Goal: Information Seeking & Learning: Compare options

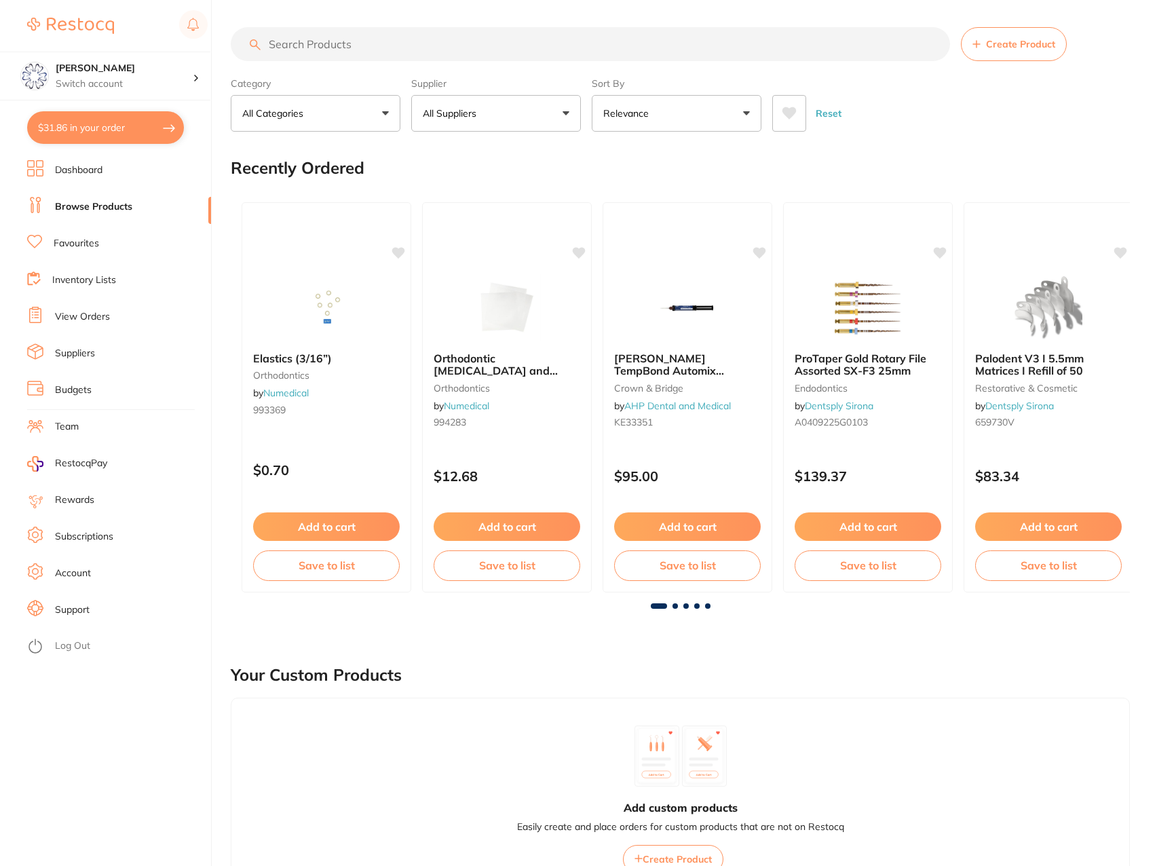
click at [355, 35] on input "search" at bounding box center [590, 44] width 719 height 34
type input "wire"
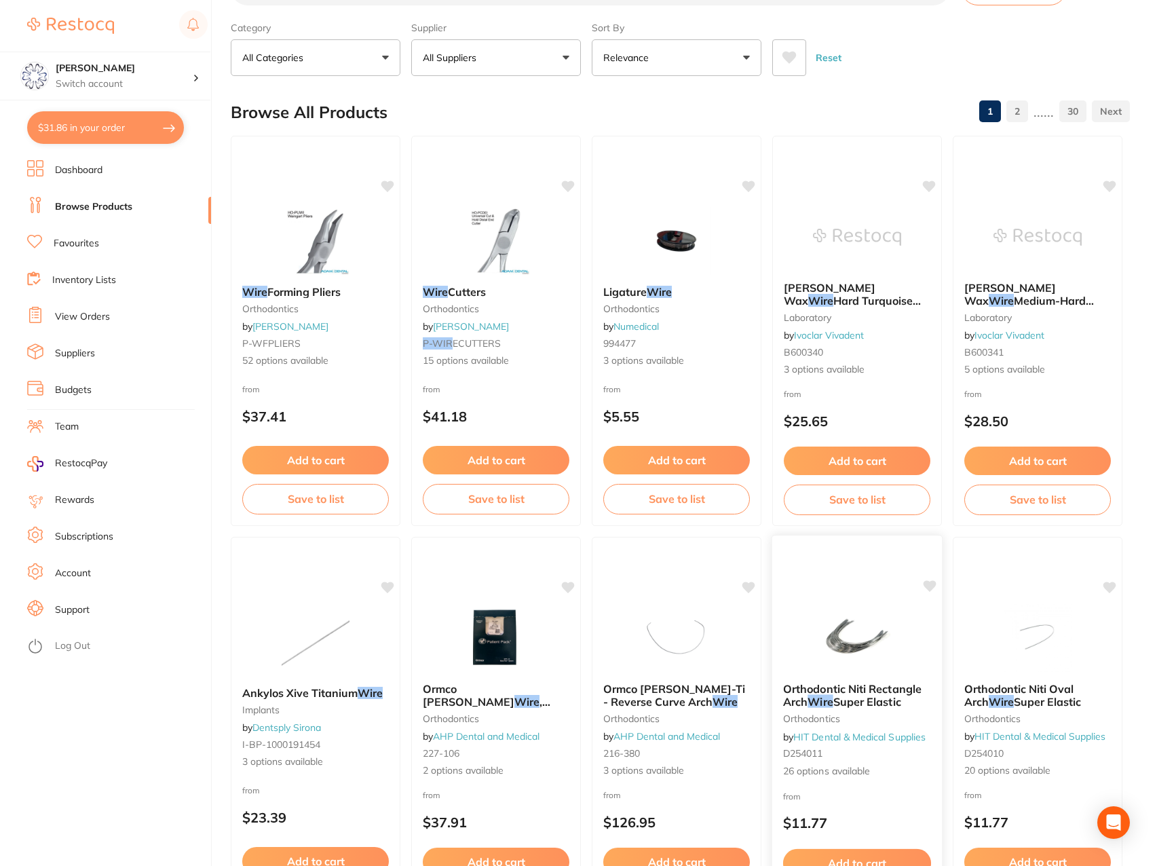
scroll to position [136, 0]
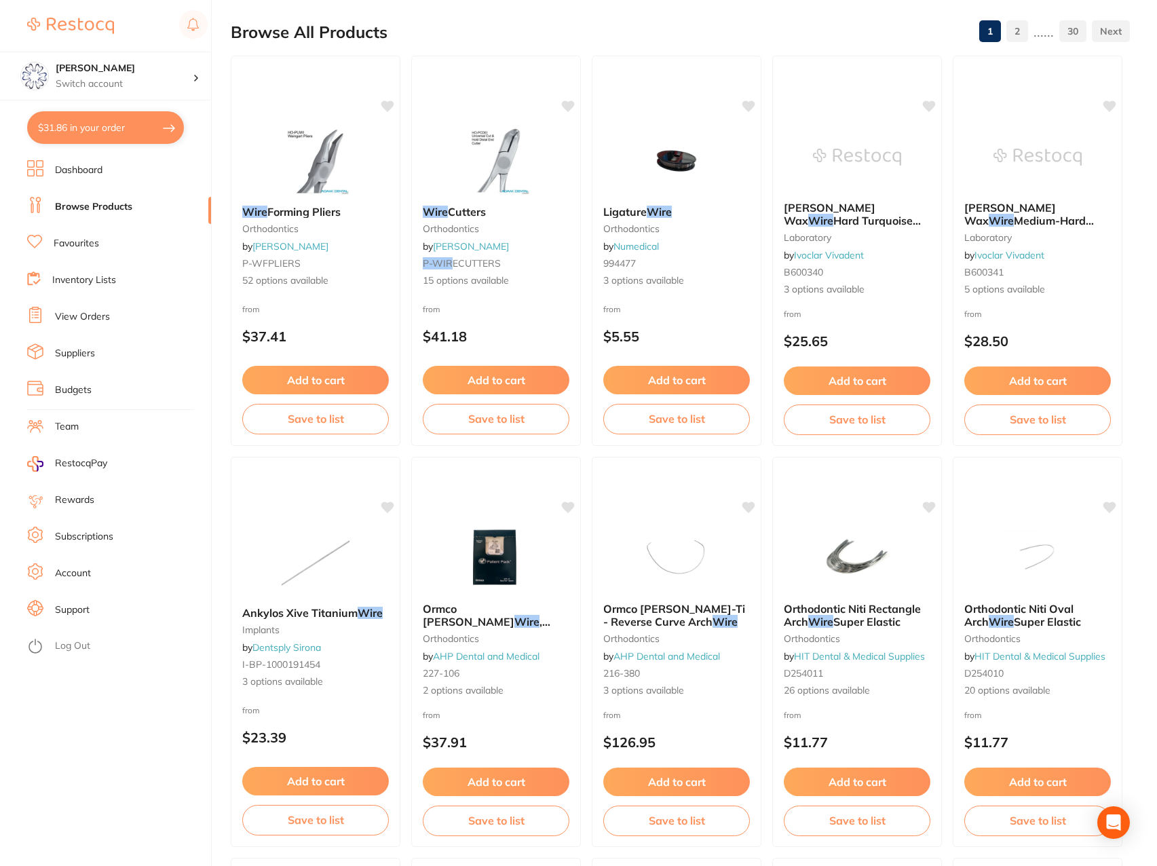
click at [843, 604] on span "Orthodontic Niti Rectangle Arch" at bounding box center [851, 615] width 137 height 26
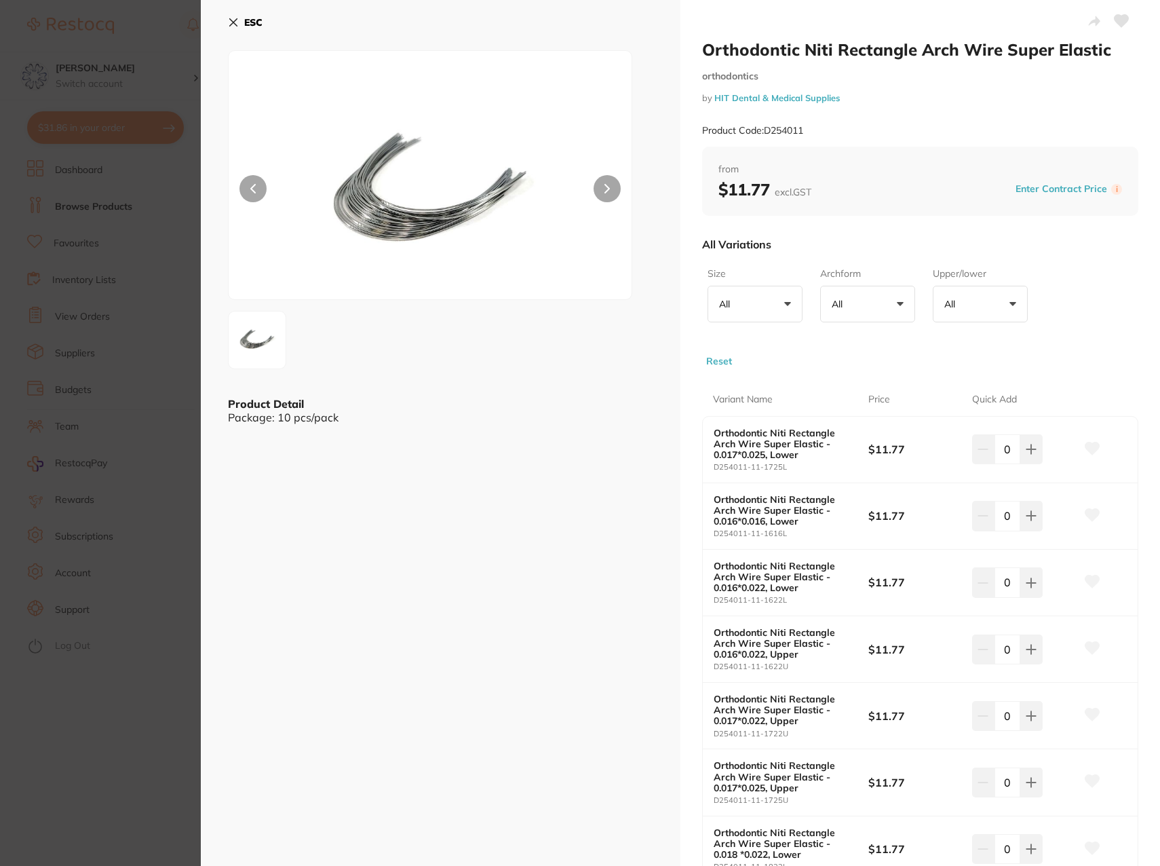
click at [233, 22] on icon at bounding box center [233, 22] width 7 height 7
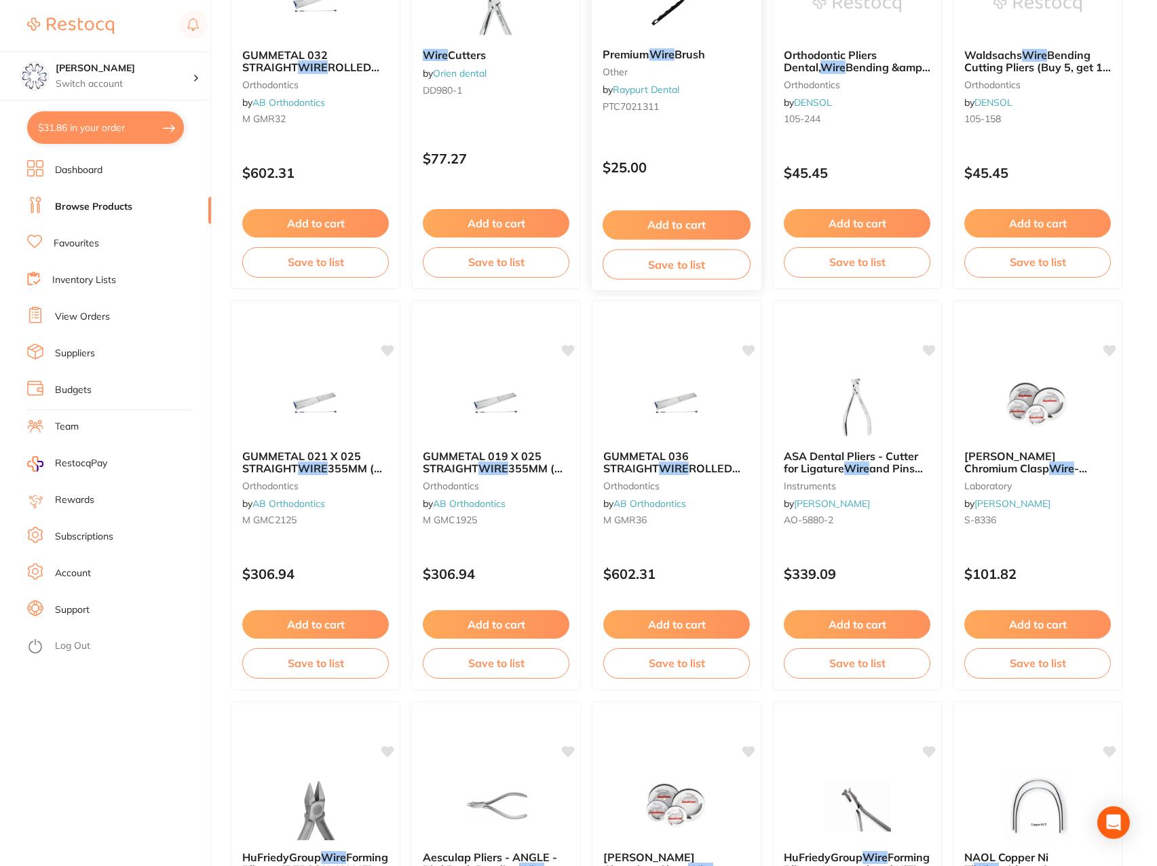
scroll to position [1899, 0]
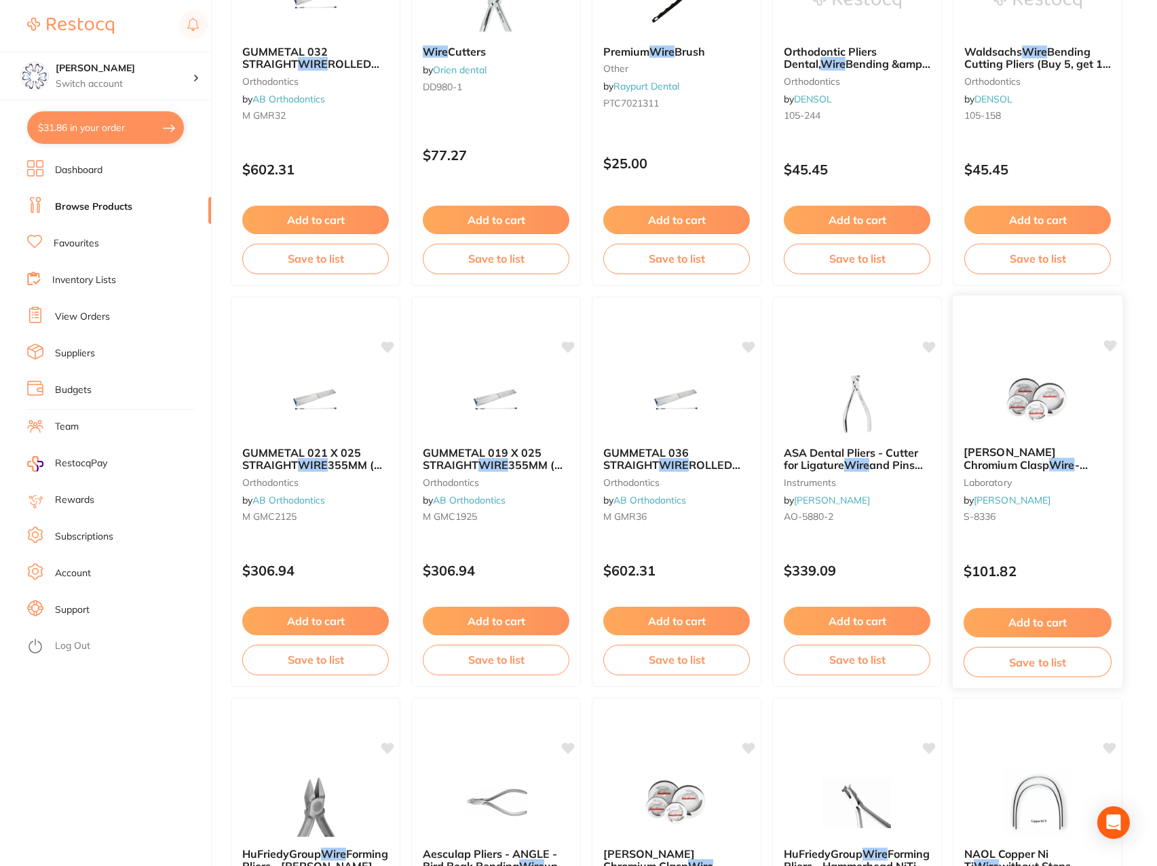
click at [992, 404] on div at bounding box center [1037, 400] width 170 height 69
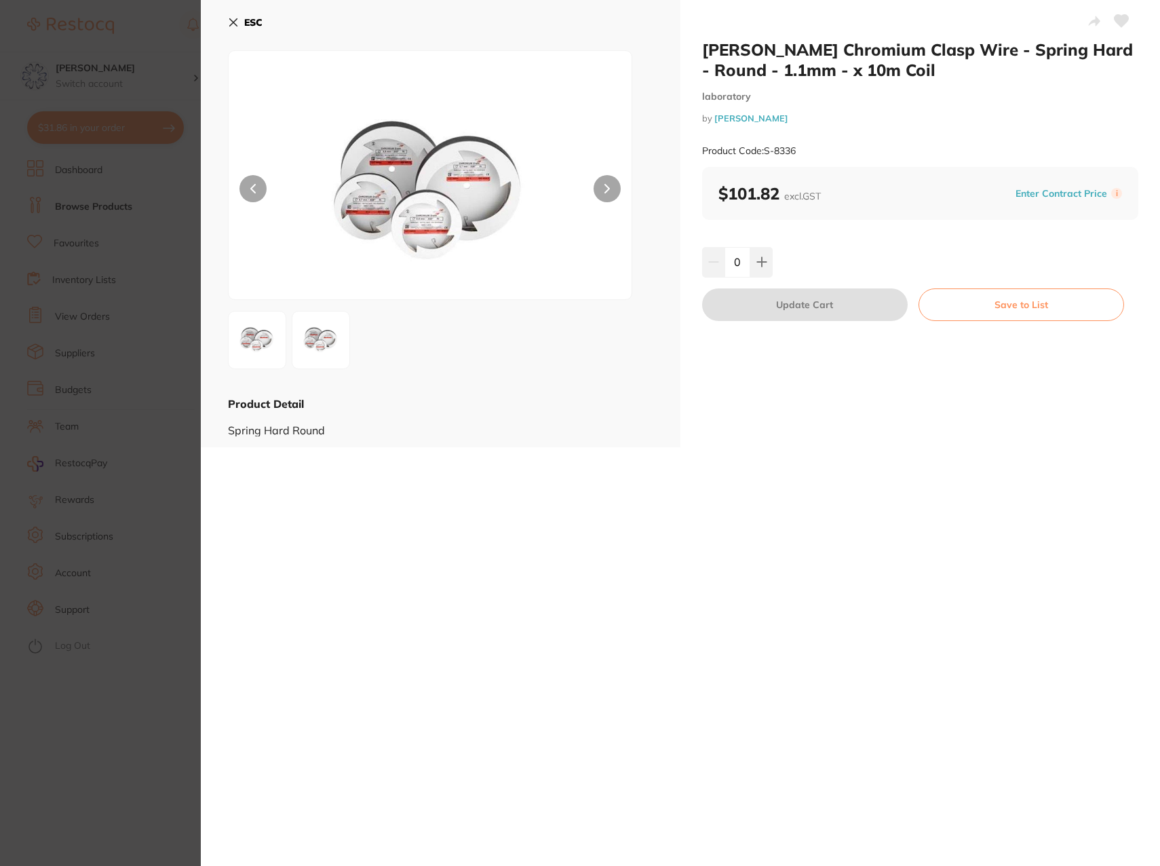
click at [231, 18] on icon at bounding box center [233, 22] width 11 height 11
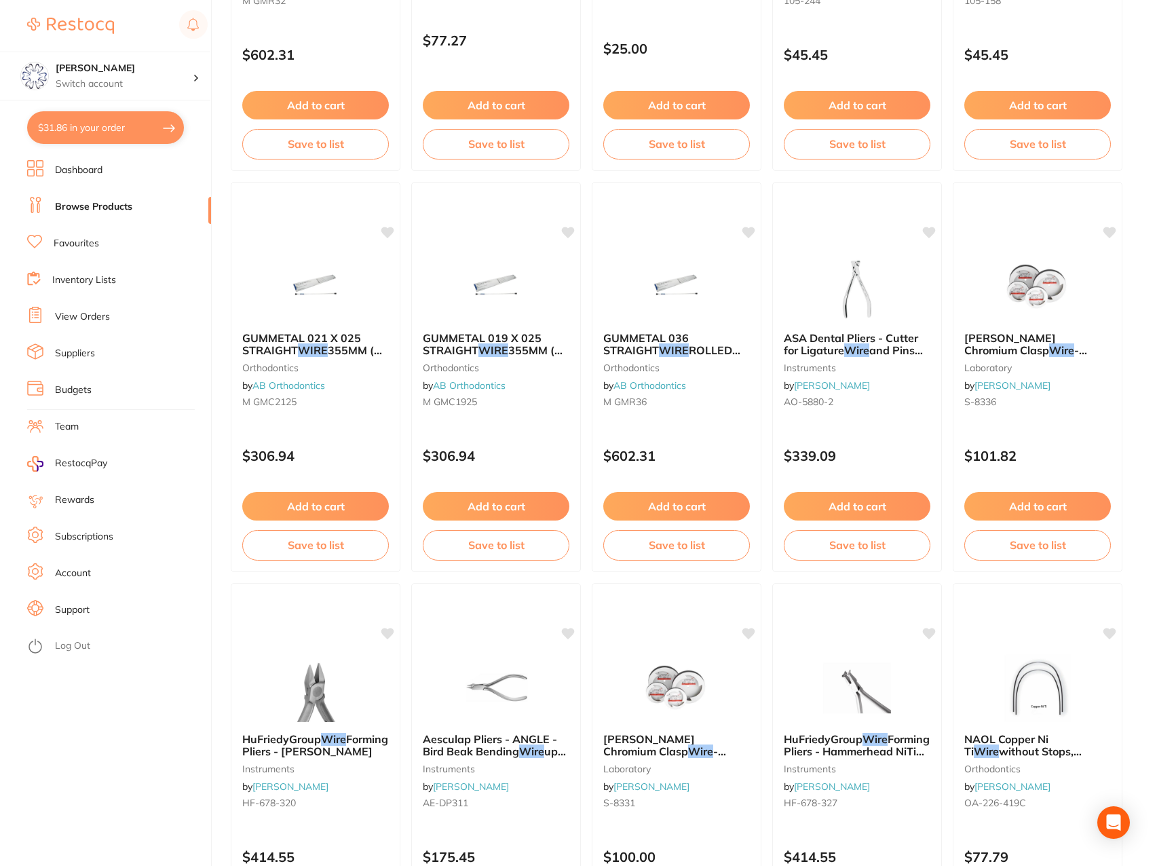
scroll to position [1760, 0]
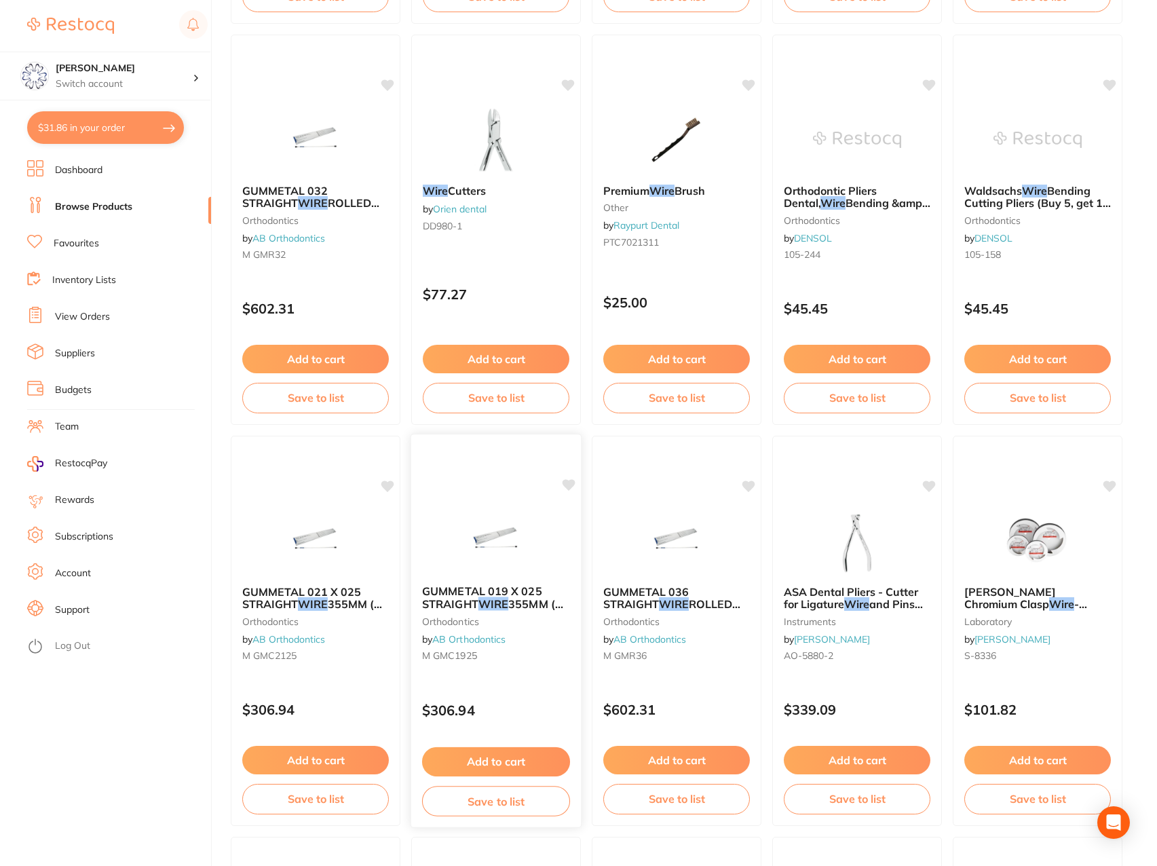
click at [467, 557] on img at bounding box center [495, 539] width 89 height 69
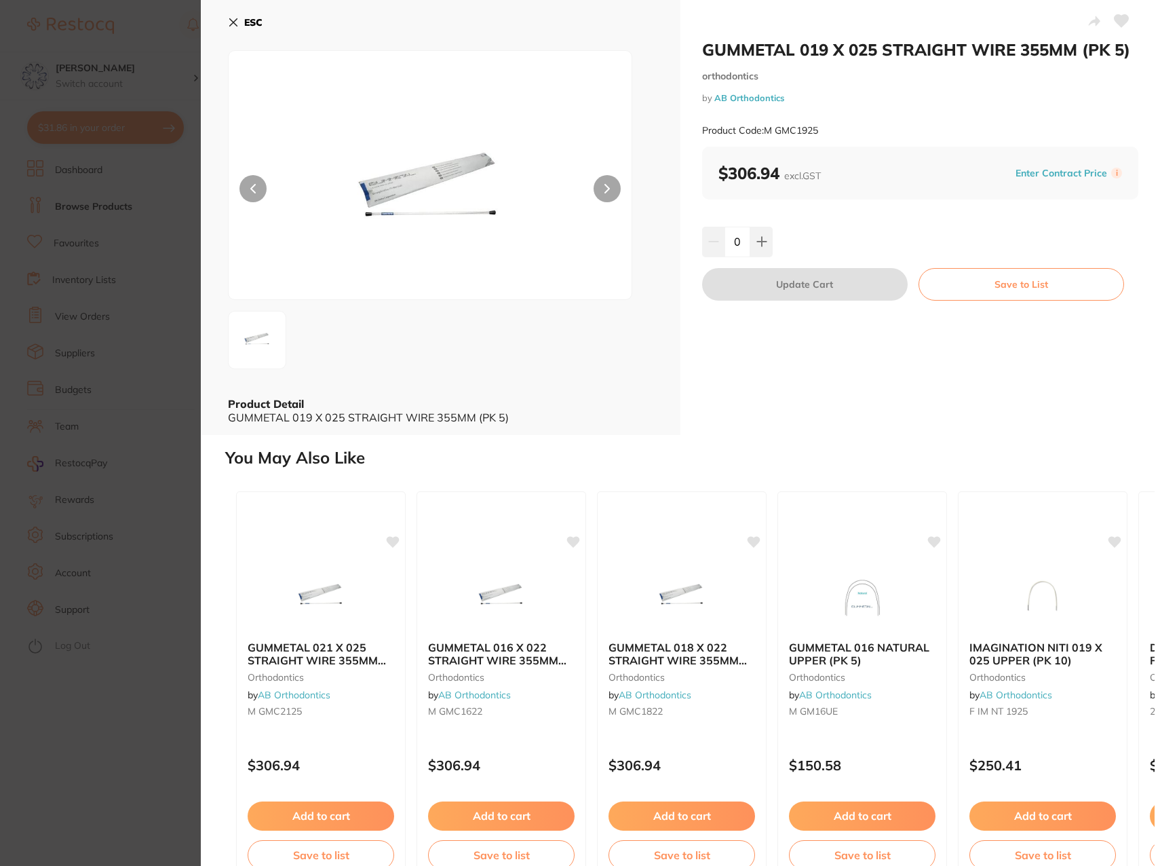
click at [232, 24] on icon at bounding box center [233, 22] width 7 height 7
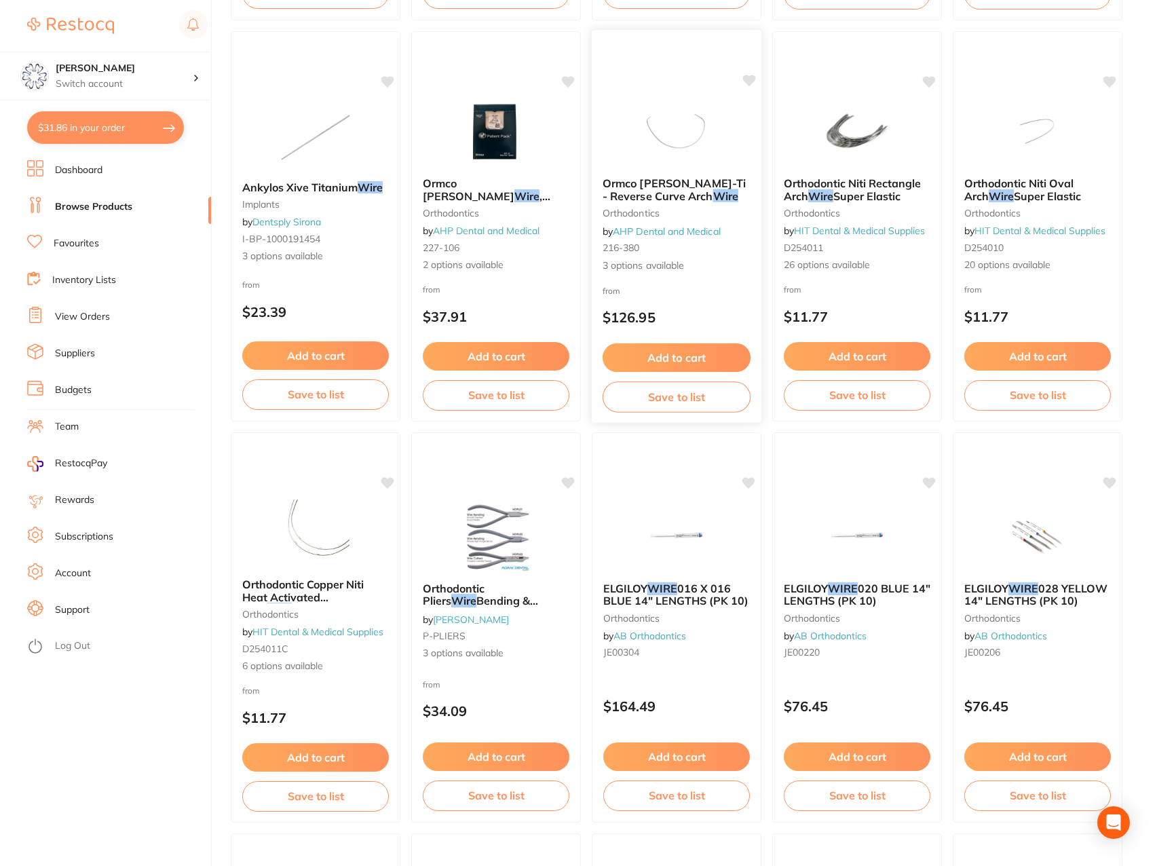
scroll to position [539, 0]
